Goal: Task Accomplishment & Management: Manage account settings

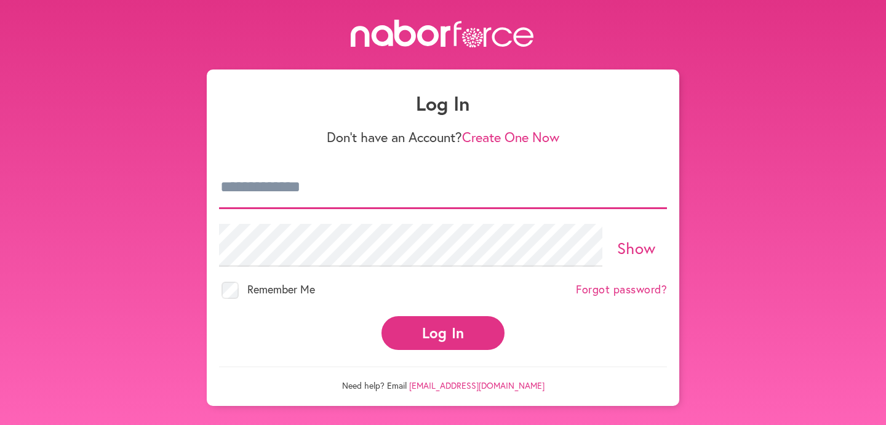
click at [341, 195] on input "email" at bounding box center [443, 187] width 448 height 43
type input "**********"
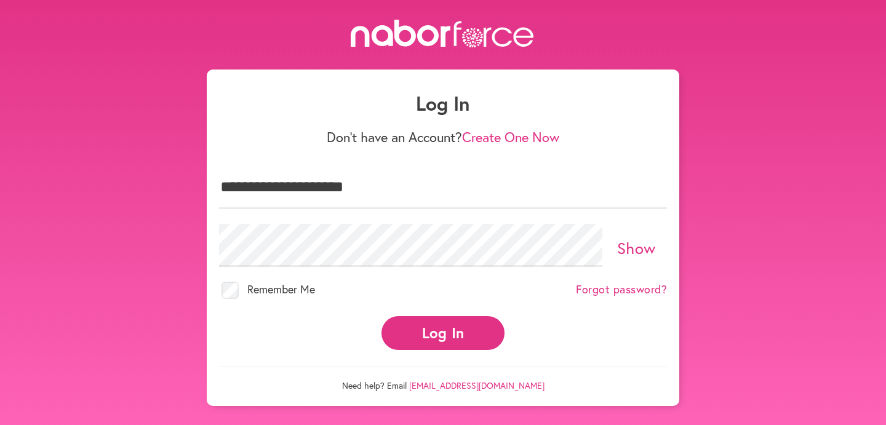
click at [429, 326] on button "Log In" at bounding box center [443, 333] width 123 height 34
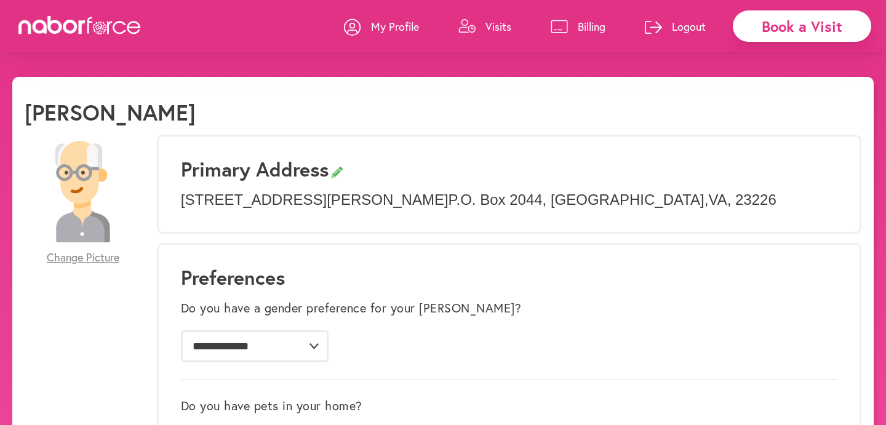
click at [486, 25] on p "Visits" at bounding box center [499, 26] width 26 height 15
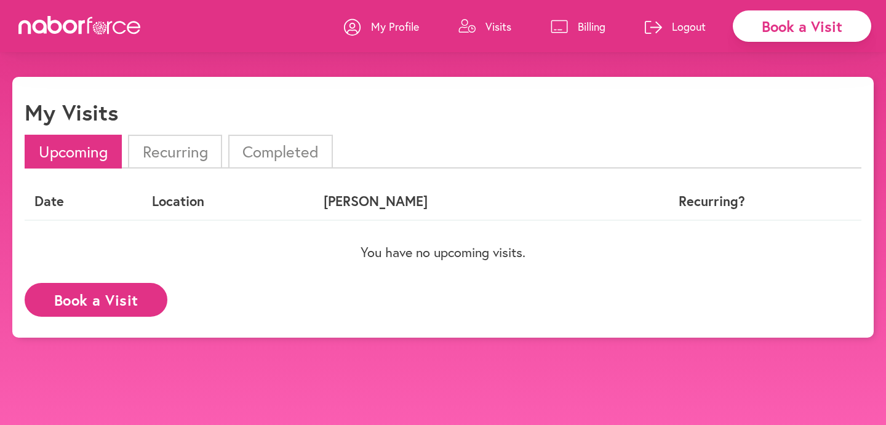
click at [579, 25] on p "Billing" at bounding box center [592, 26] width 28 height 15
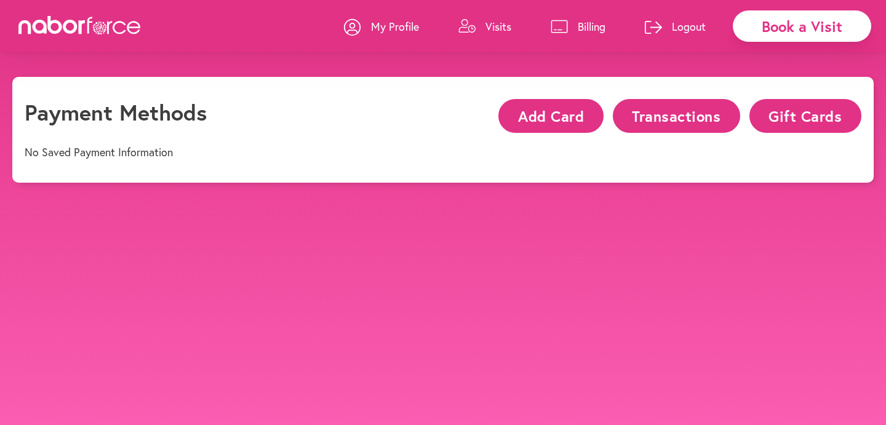
click at [392, 25] on p "My Profile" at bounding box center [395, 26] width 48 height 15
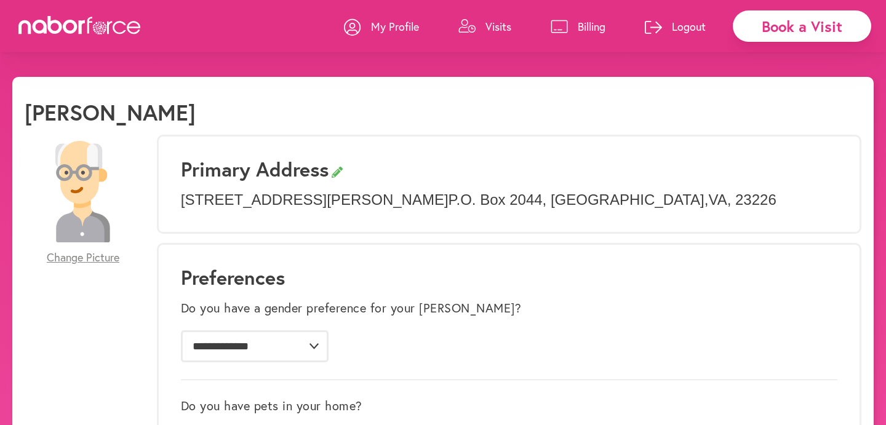
click at [825, 22] on div "Book a Visit" at bounding box center [802, 25] width 138 height 31
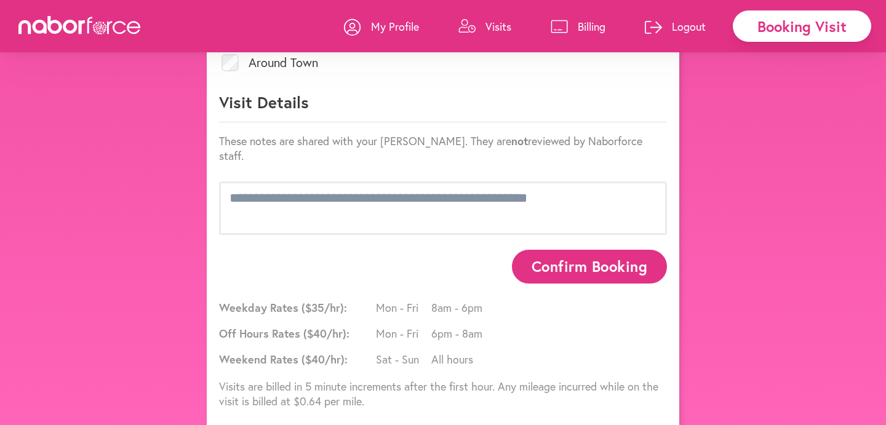
scroll to position [681, 0]
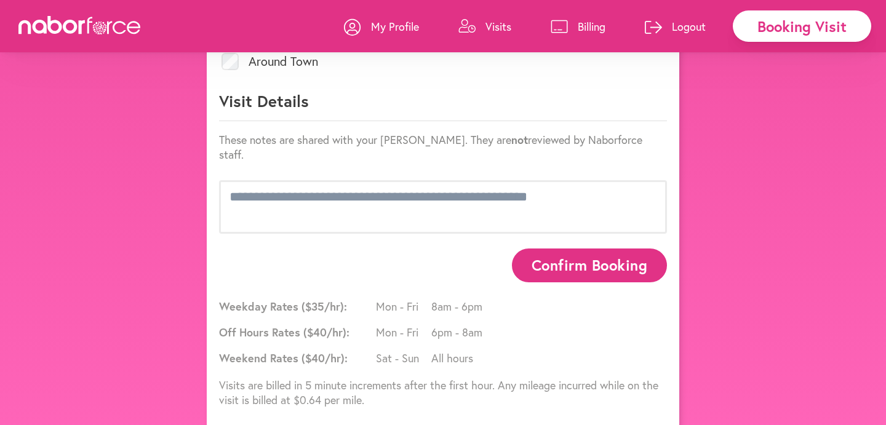
click at [392, 25] on p "My Profile" at bounding box center [395, 26] width 48 height 15
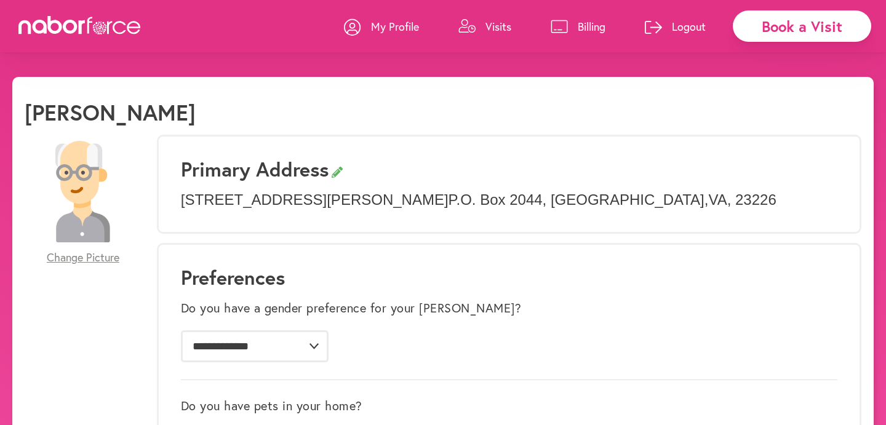
click at [343, 169] on icon at bounding box center [337, 172] width 11 height 11
select select "**"
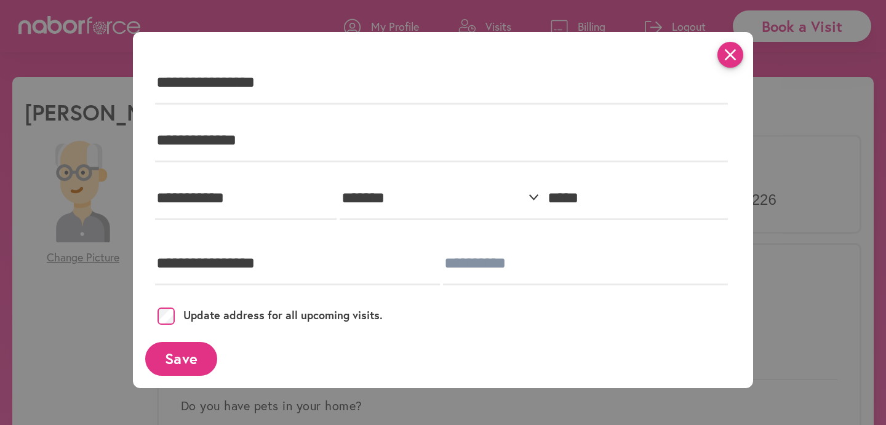
click at [727, 50] on icon "close" at bounding box center [731, 55] width 26 height 26
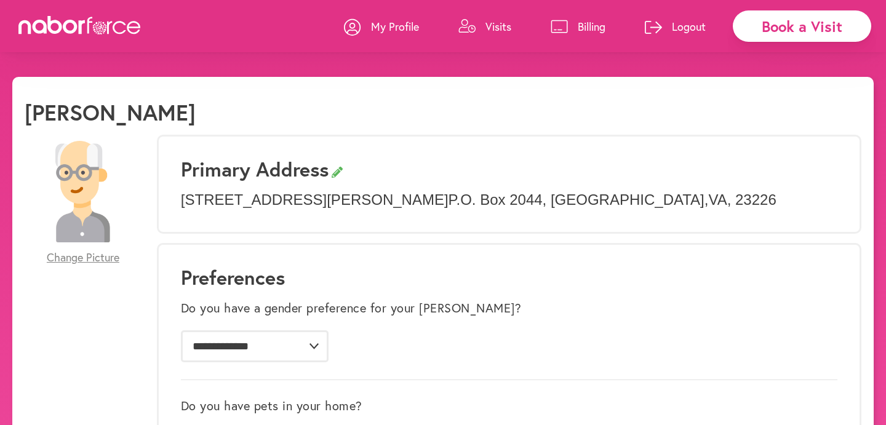
click at [385, 23] on p "My Profile" at bounding box center [395, 26] width 48 height 15
click at [132, 12] on div "Book a Visit My Profile Visits Billing Logout" at bounding box center [443, 26] width 886 height 52
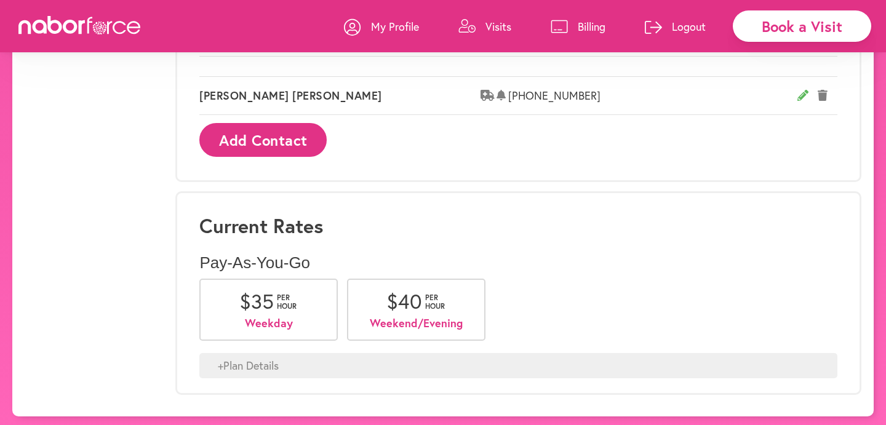
scroll to position [791, 0]
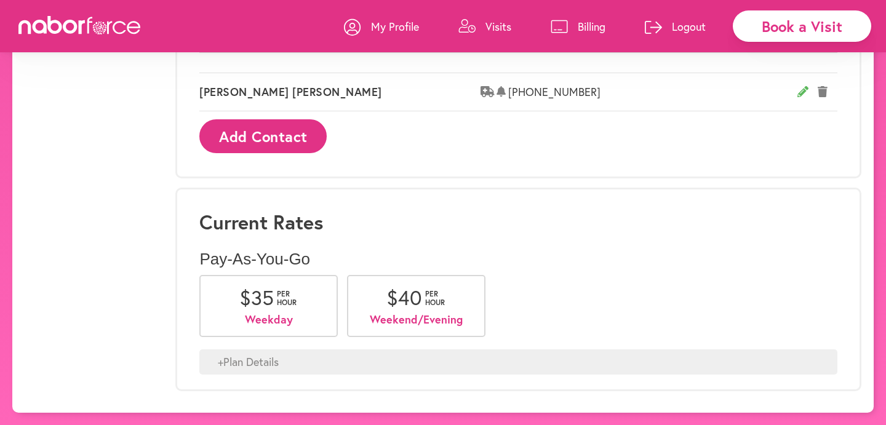
click at [598, 24] on p "Billing" at bounding box center [592, 26] width 28 height 15
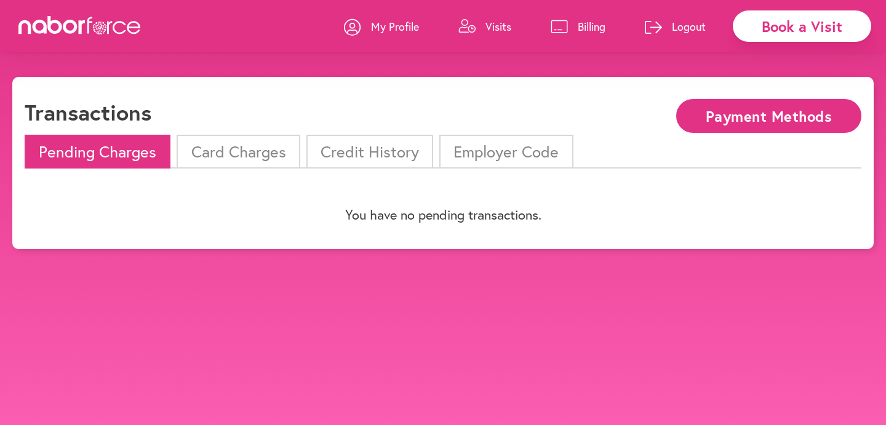
click at [714, 115] on button "Payment Methods" at bounding box center [768, 116] width 185 height 34
